Goal: Navigation & Orientation: Understand site structure

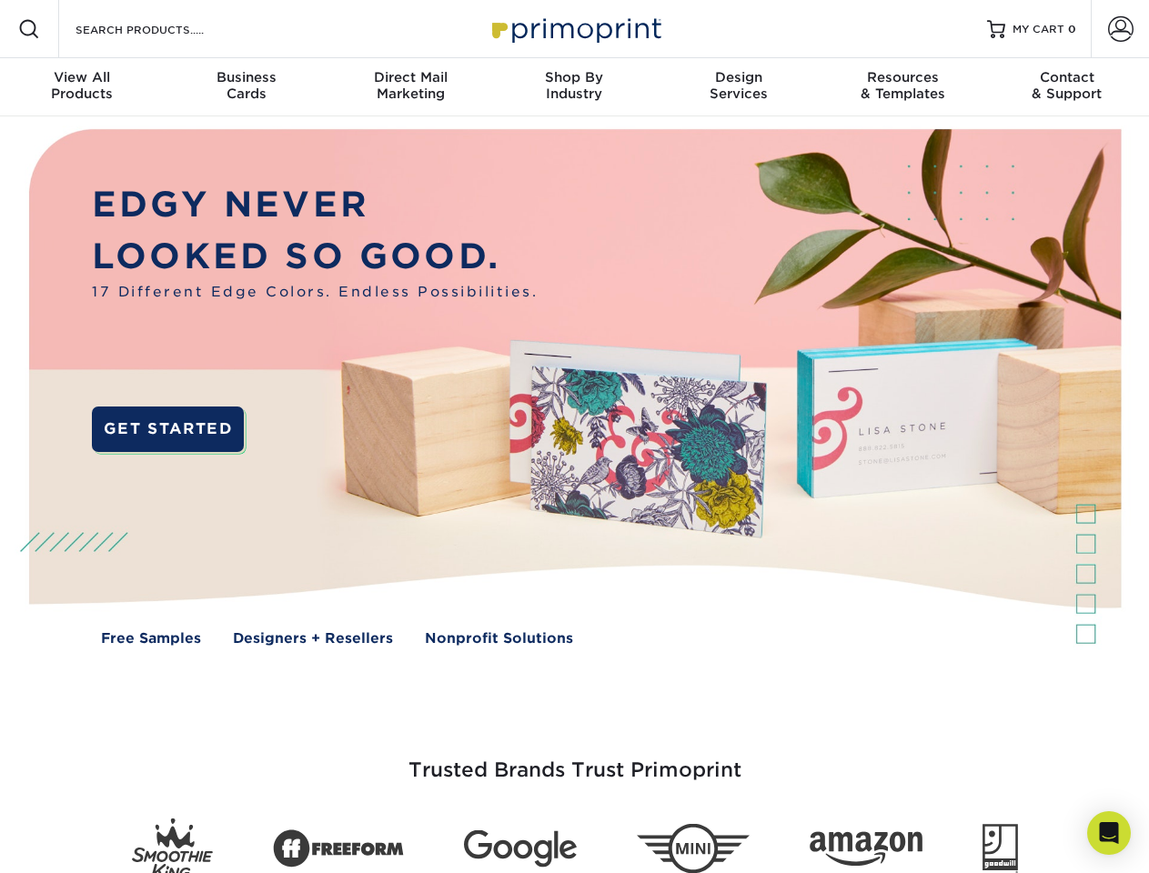
click at [574, 437] on img at bounding box center [573, 400] width 1137 height 569
click at [29, 29] on span at bounding box center [29, 29] width 22 height 22
click at [1120, 29] on span at bounding box center [1120, 28] width 25 height 25
click at [82, 87] on div "View All Products" at bounding box center [82, 85] width 164 height 33
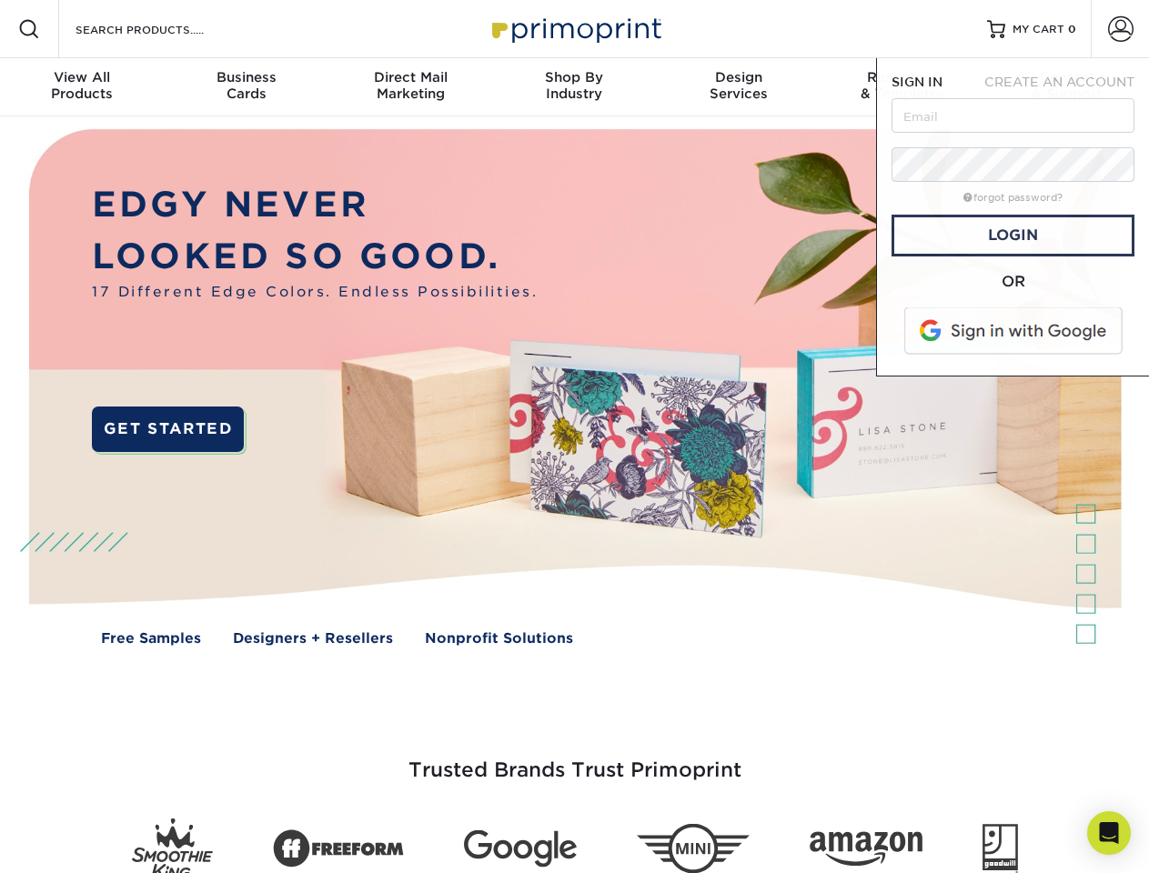
click at [246, 87] on div "Business Cards" at bounding box center [246, 85] width 164 height 33
click at [410, 87] on div "Direct Mail Marketing" at bounding box center [410, 85] width 164 height 33
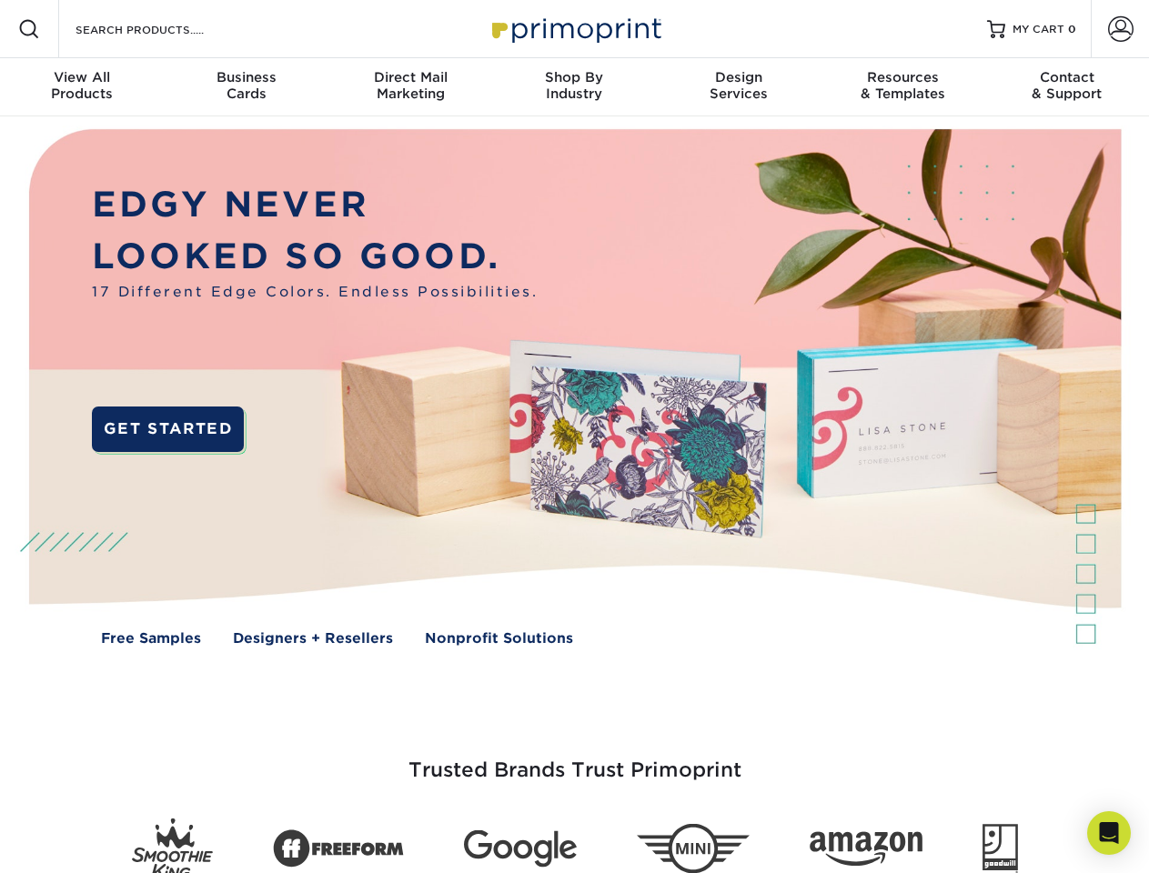
click at [574, 87] on div "Shop By Industry" at bounding box center [574, 85] width 164 height 33
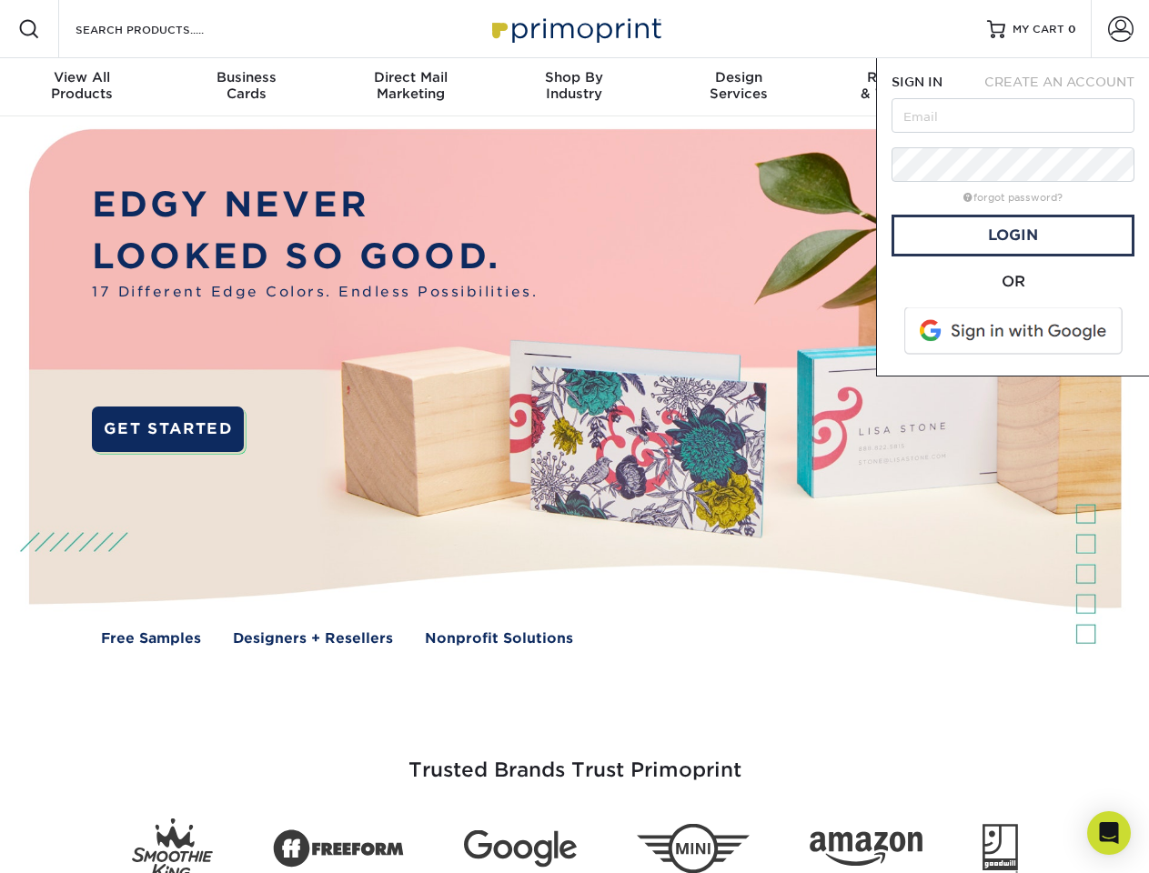
click at [739, 87] on div "Design Services" at bounding box center [739, 85] width 164 height 33
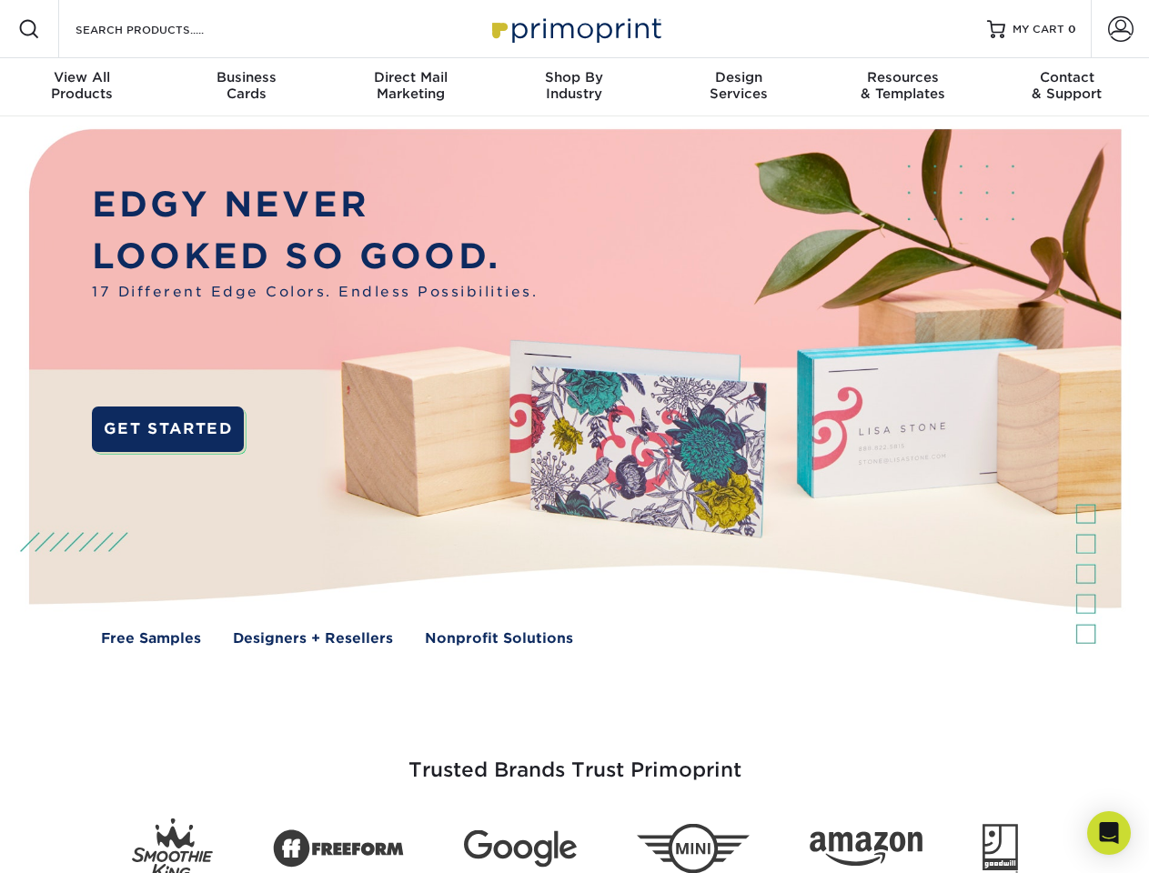
click at [903, 87] on span "SIGN IN" at bounding box center [917, 82] width 51 height 15
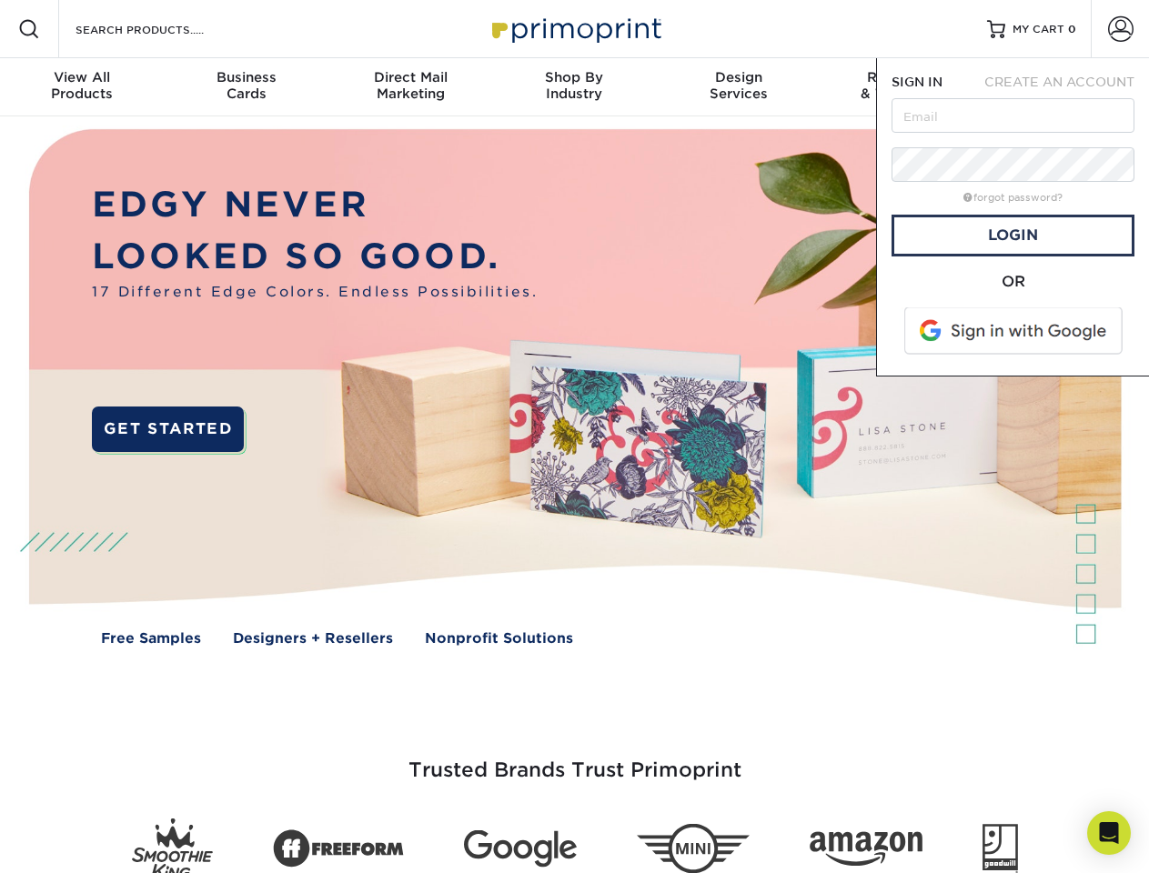
click at [1067, 87] on div "Contact & Support" at bounding box center [1067, 85] width 164 height 33
